Goal: Information Seeking & Learning: Learn about a topic

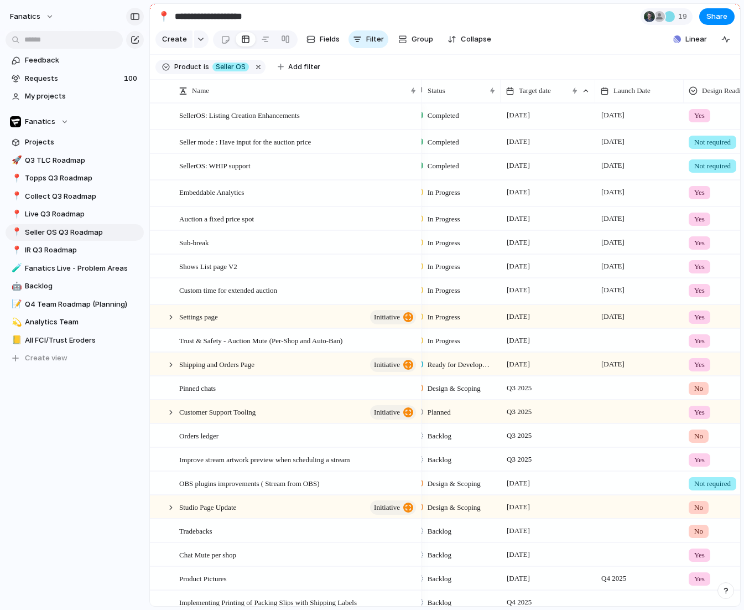
click at [137, 19] on div "button" at bounding box center [135, 17] width 10 height 8
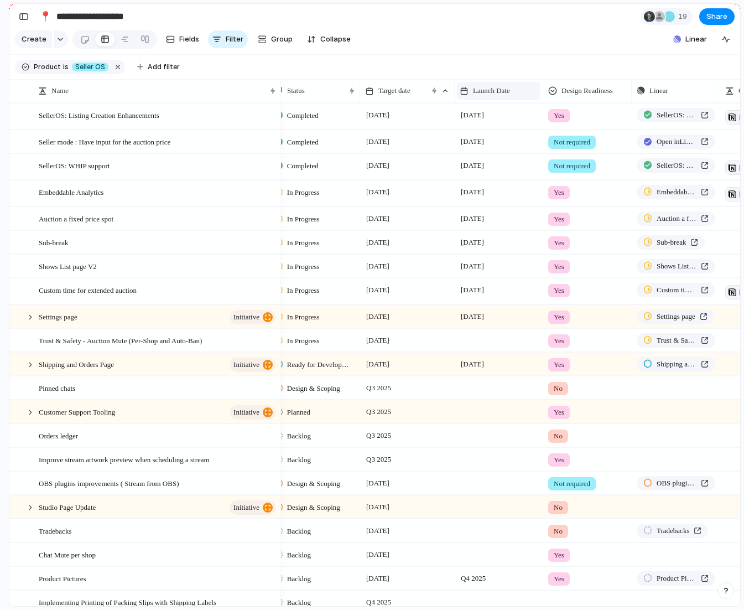
click at [496, 87] on span "Launch Date" at bounding box center [491, 90] width 37 height 11
click at [469, 62] on div "Modify Hide Sort ascending Sort descending" at bounding box center [372, 305] width 744 height 610
click at [411, 87] on span "Target date" at bounding box center [395, 90] width 32 height 11
click at [486, 51] on div "Modify Hide Clear sort Sort descending" at bounding box center [372, 305] width 744 height 610
click at [410, 94] on span "Target date" at bounding box center [394, 90] width 32 height 11
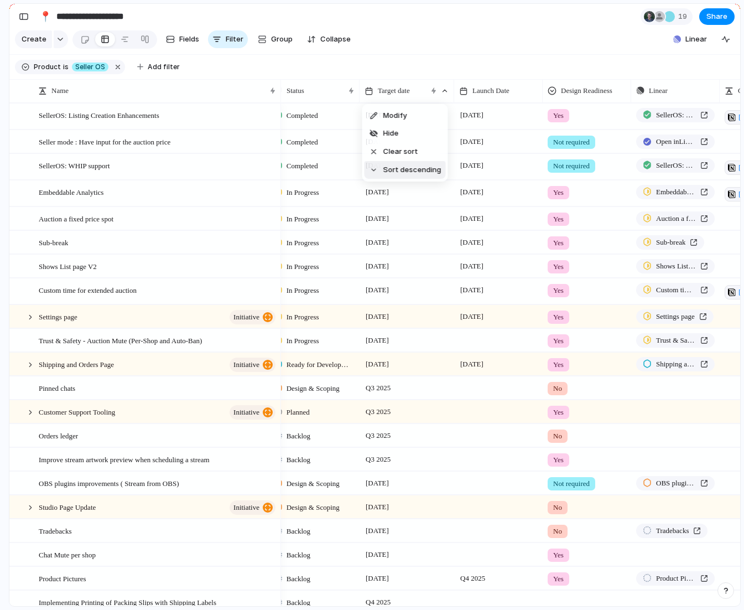
click at [408, 167] on span "Sort descending" at bounding box center [413, 169] width 58 height 11
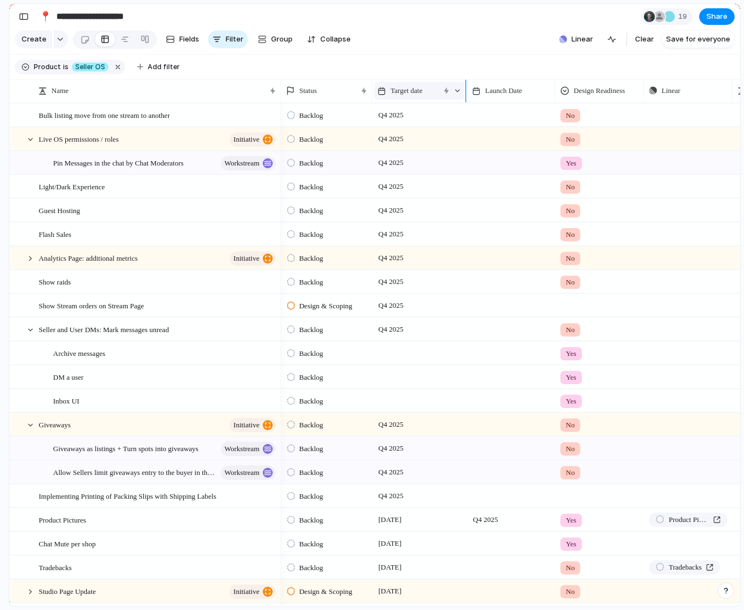
click at [412, 94] on span "Target date" at bounding box center [407, 90] width 32 height 11
click at [419, 153] on span "Sort ascending" at bounding box center [423, 151] width 54 height 11
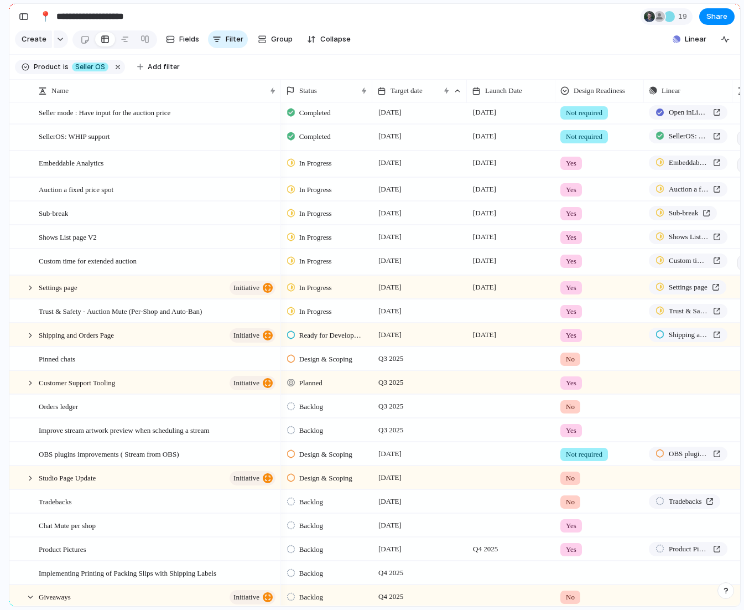
scroll to position [30, 0]
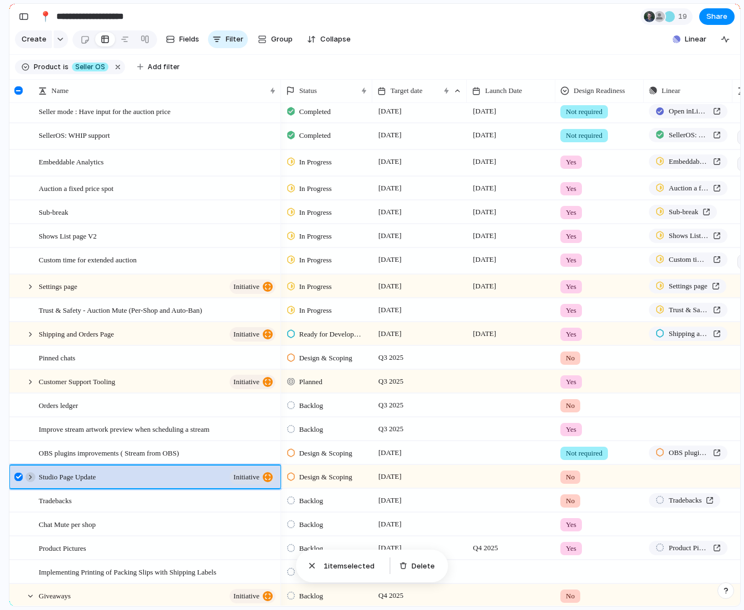
click at [33, 475] on div at bounding box center [30, 477] width 10 height 10
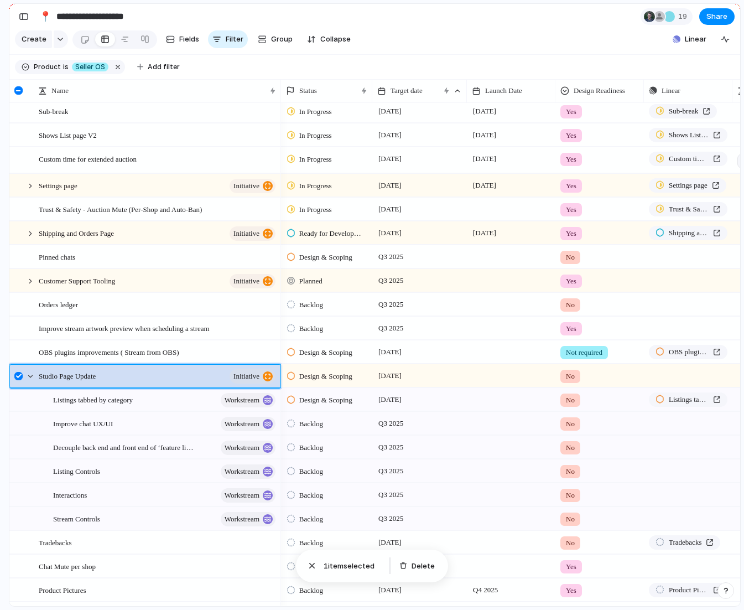
scroll to position [118, 0]
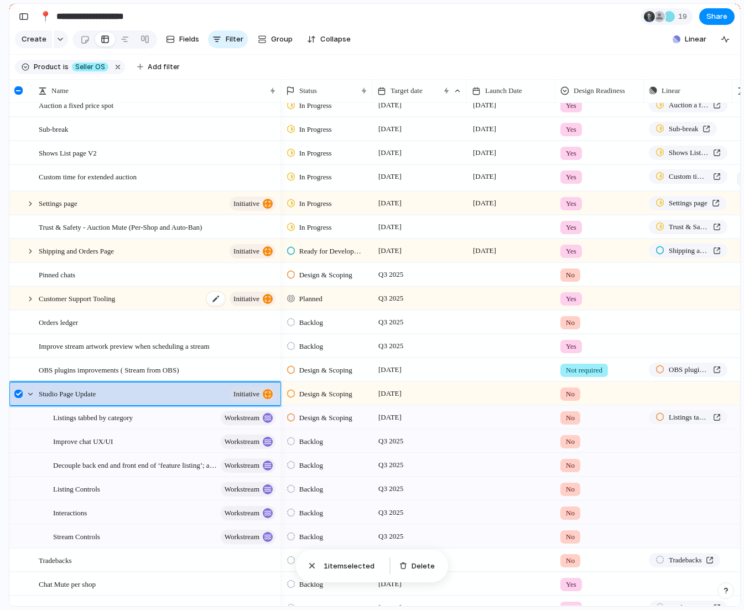
click at [76, 299] on span "Customer Support Tooling" at bounding box center [77, 298] width 76 height 13
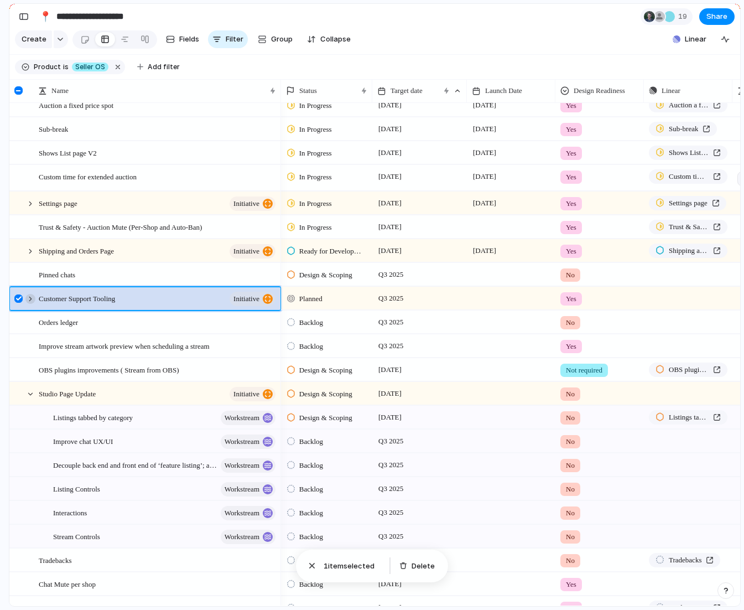
click at [28, 299] on div at bounding box center [30, 299] width 10 height 10
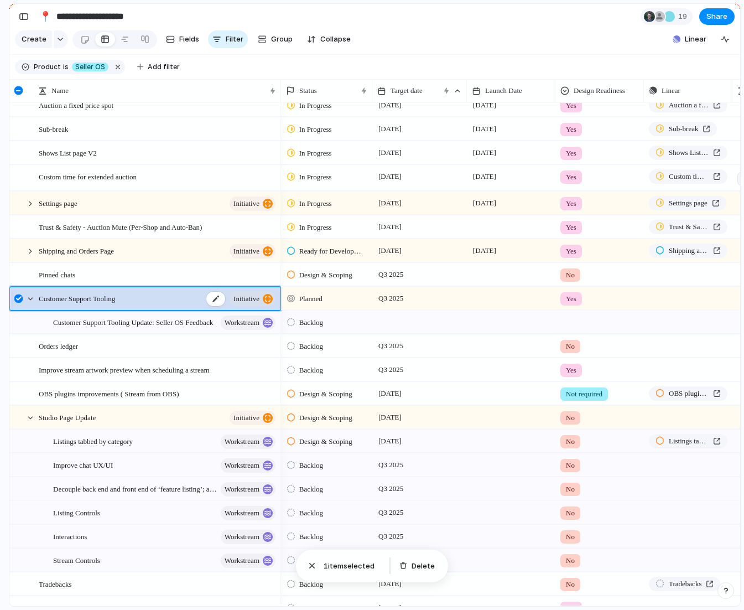
click at [224, 296] on div "initiative" at bounding box center [241, 299] width 71 height 14
click at [161, 298] on div "Customer Support Tooling initiative" at bounding box center [158, 298] width 239 height 23
click at [17, 298] on div at bounding box center [18, 298] width 8 height 8
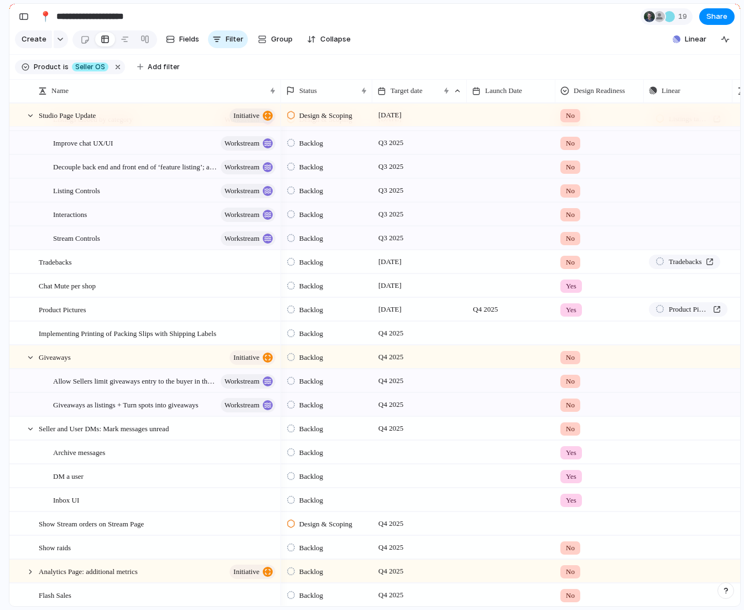
scroll to position [452, 0]
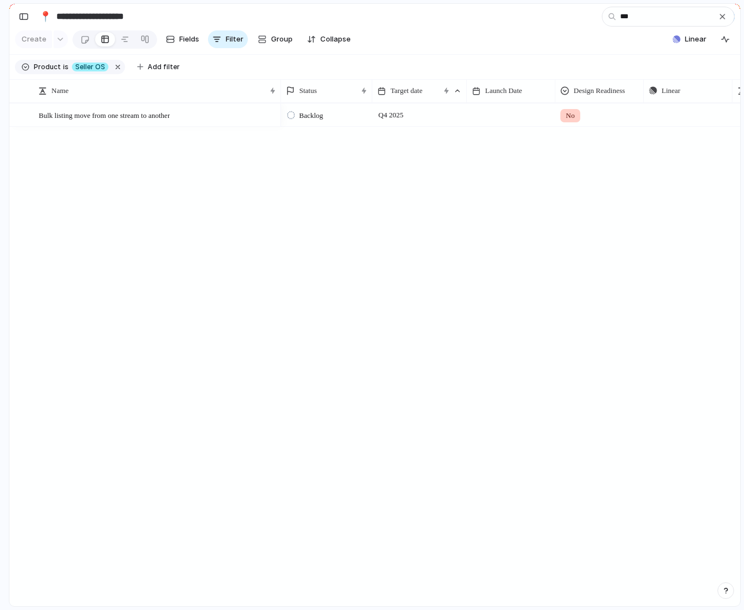
type input "***"
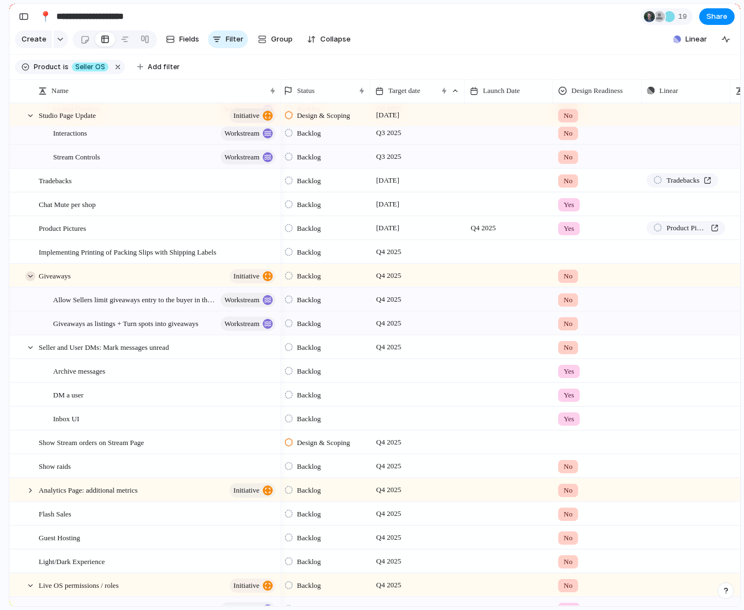
click at [30, 273] on div at bounding box center [30, 276] width 10 height 10
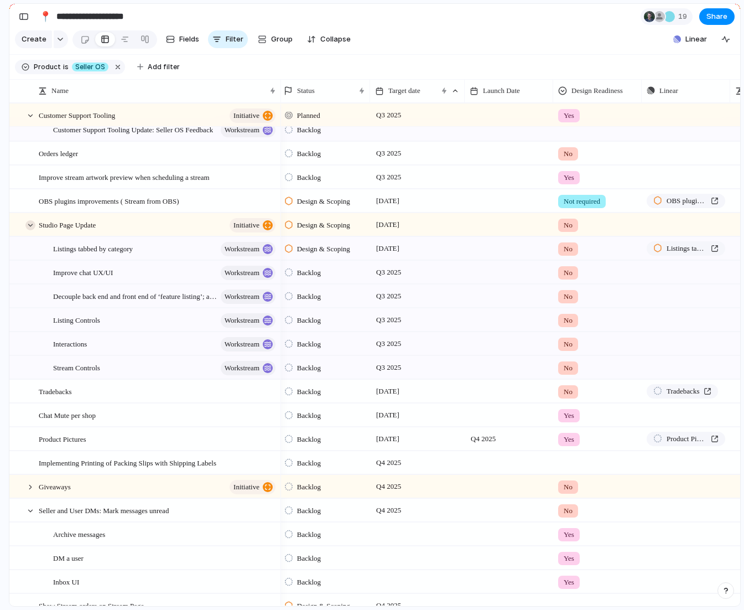
click at [32, 226] on div at bounding box center [30, 225] width 10 height 10
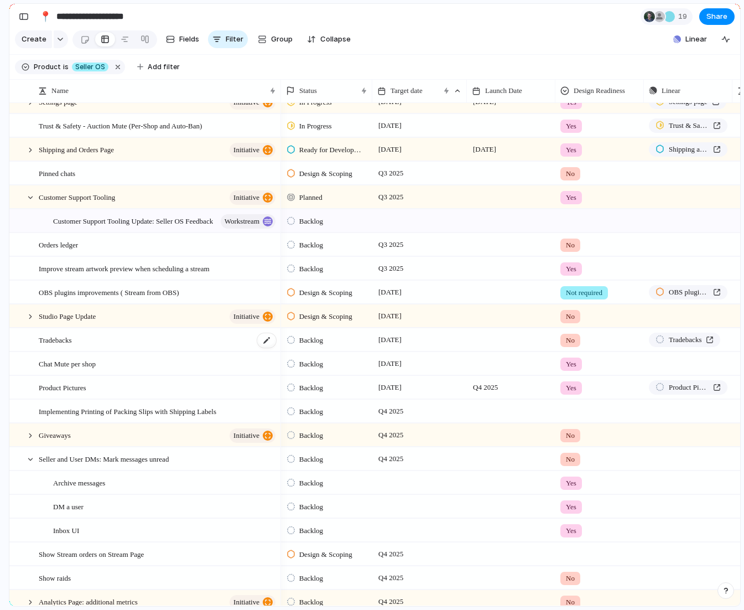
scroll to position [190, 0]
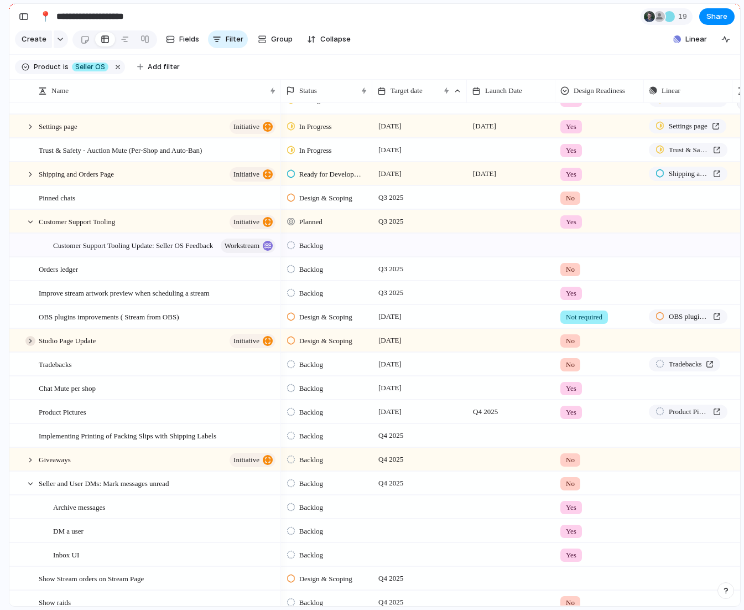
click at [32, 340] on div at bounding box center [30, 341] width 10 height 10
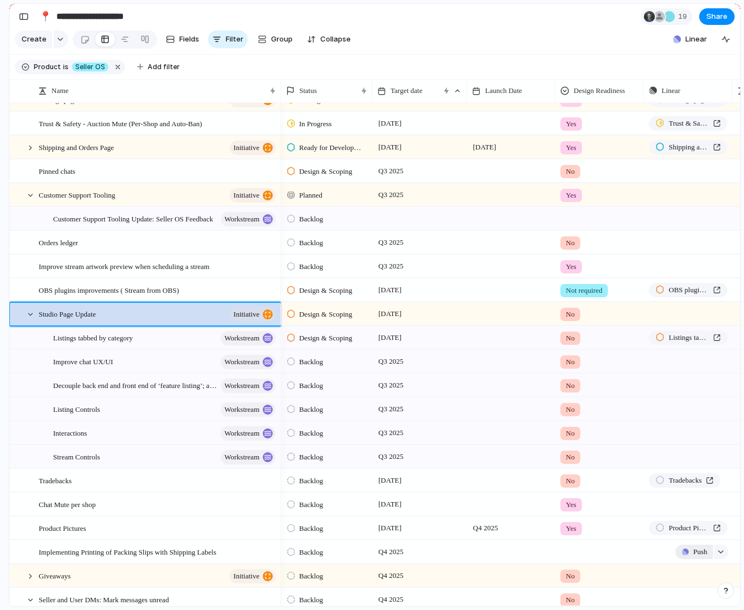
scroll to position [218, 0]
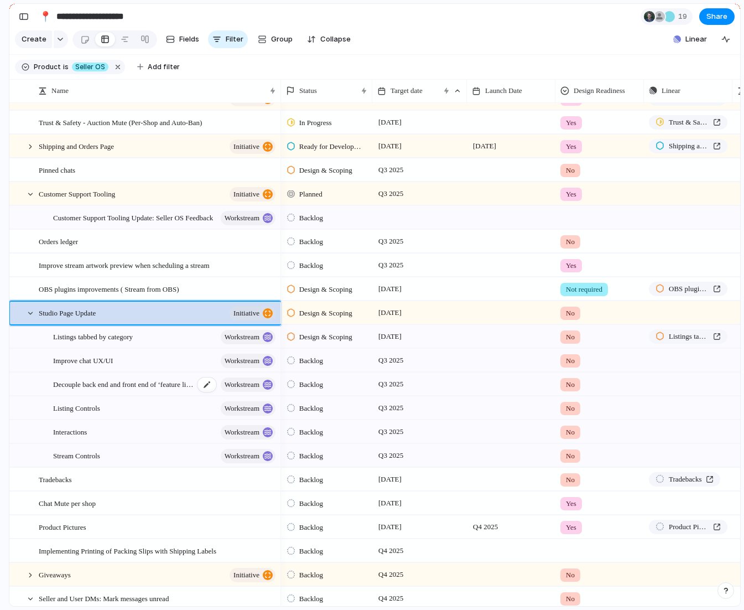
click at [122, 377] on span "Decouple back end and front end of ‘feature listing’; and introduce ‘pin’ listi…" at bounding box center [123, 383] width 141 height 13
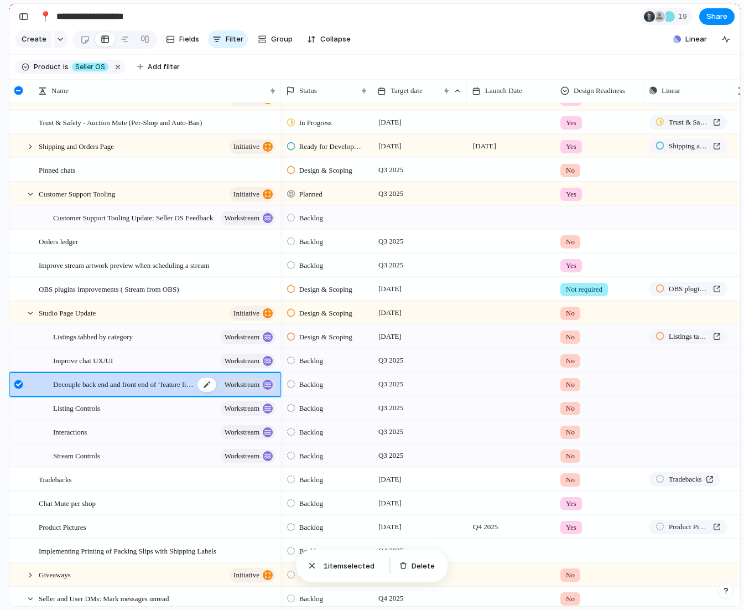
click at [100, 382] on span "Decouple back end and front end of ‘feature listing’; and introduce ‘pin’ listi…" at bounding box center [123, 383] width 141 height 13
click at [563, 382] on div "No" at bounding box center [571, 384] width 20 height 13
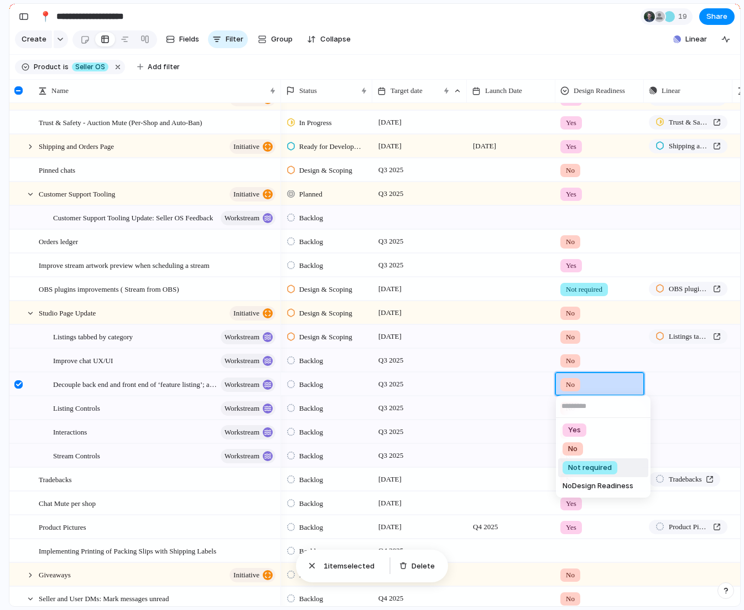
click at [601, 465] on span "Not required" at bounding box center [590, 467] width 44 height 11
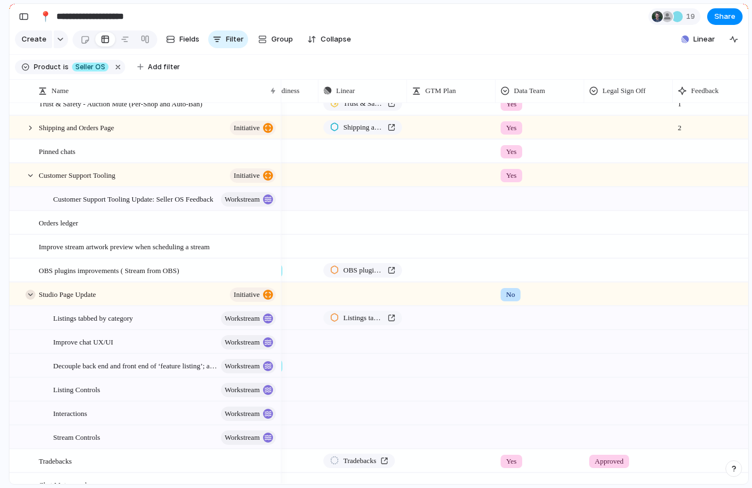
click at [35, 294] on div at bounding box center [30, 294] width 10 height 10
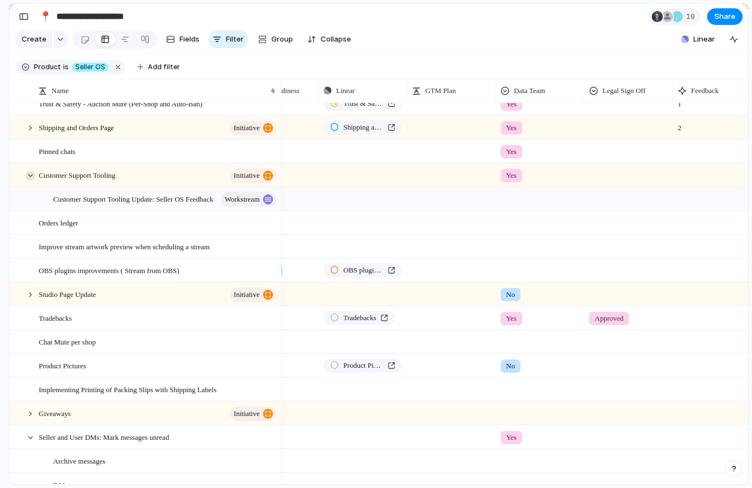
click at [29, 172] on div at bounding box center [30, 175] width 10 height 10
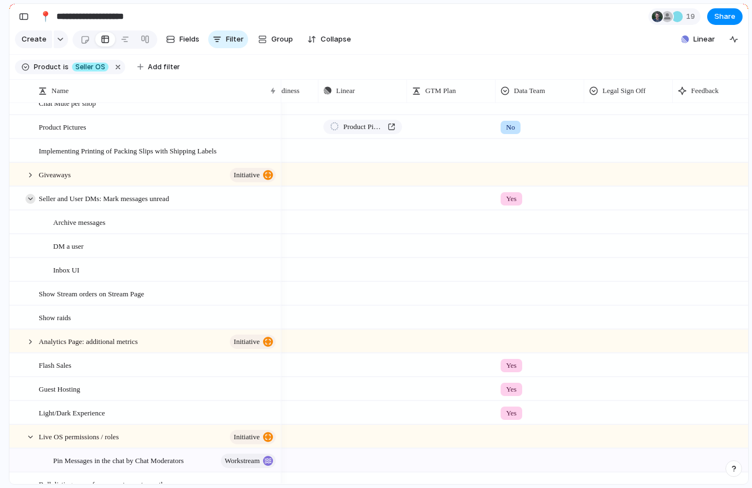
click at [31, 202] on div at bounding box center [30, 199] width 10 height 10
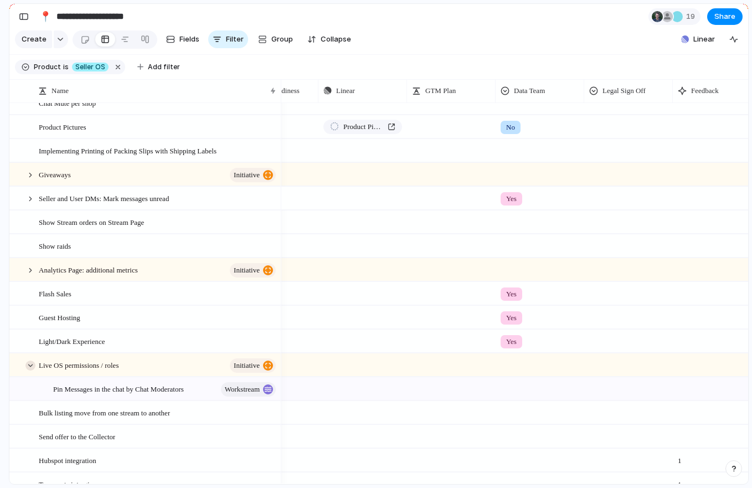
click at [31, 368] on div at bounding box center [30, 365] width 10 height 10
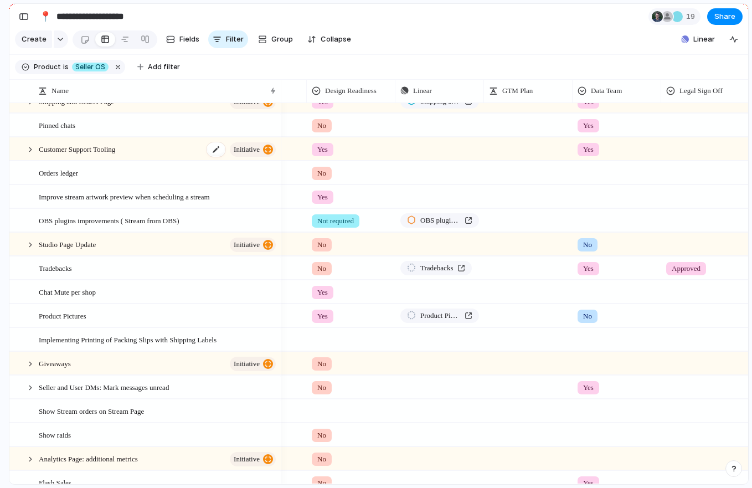
click at [130, 147] on div "Customer Support Tooling initiative" at bounding box center [158, 149] width 239 height 23
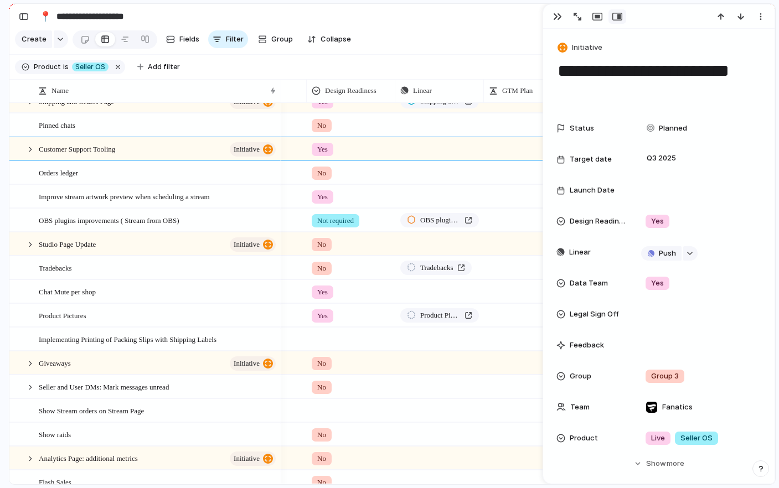
drag, startPoint x: 556, startPoint y: 15, endPoint x: 547, endPoint y: 41, distance: 27.5
click at [556, 15] on div "button" at bounding box center [557, 16] width 9 height 9
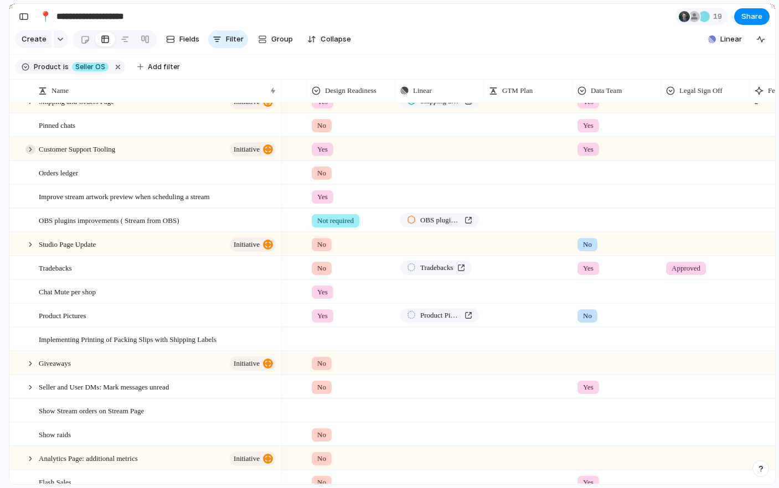
click at [28, 149] on div at bounding box center [30, 149] width 10 height 10
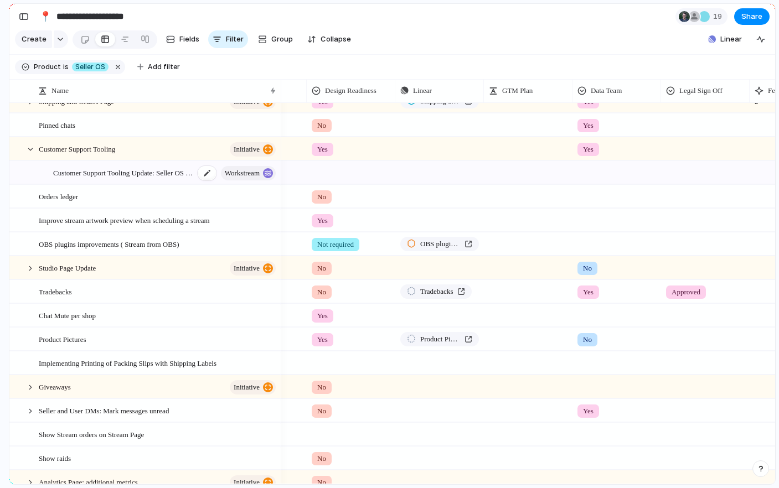
click at [132, 173] on span "Customer Support Tooling Update: Seller OS Feedback" at bounding box center [123, 172] width 141 height 13
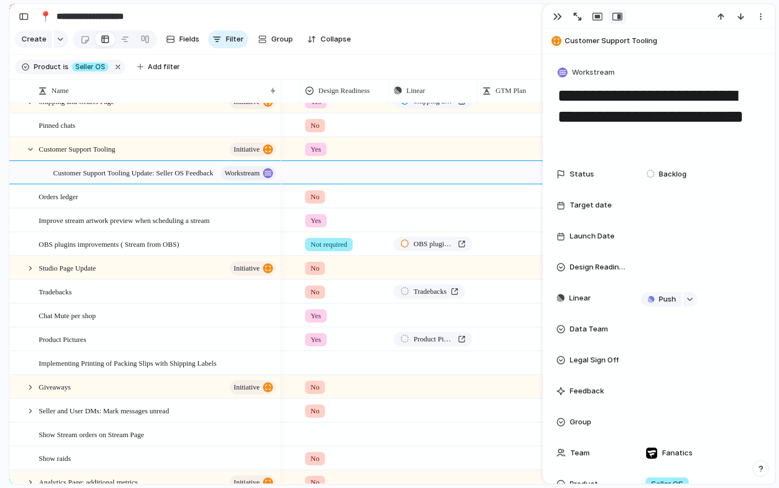
scroll to position [0, 256]
click at [560, 18] on div "button" at bounding box center [557, 16] width 9 height 9
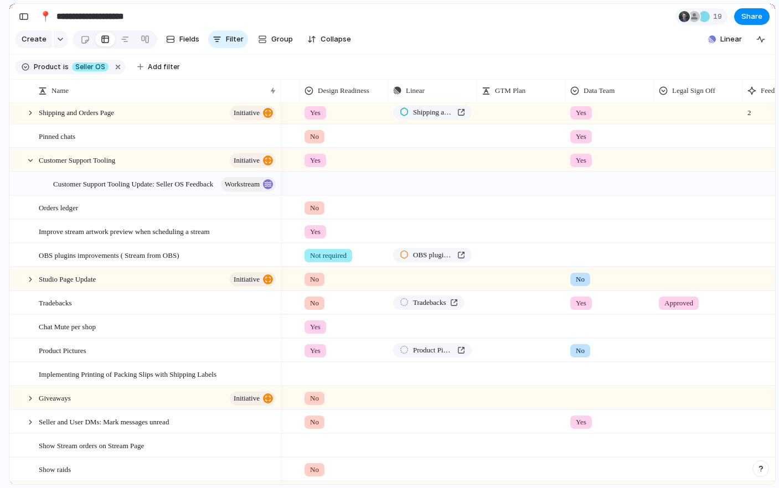
scroll to position [252, 0]
